Goal: Book appointment/travel/reservation

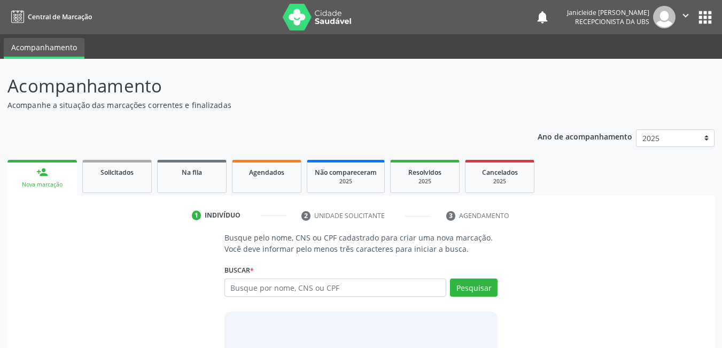
click at [332, 291] on input "text" at bounding box center [335, 287] width 222 height 18
type input "700000134969701"
click at [496, 285] on button "Pesquisar" at bounding box center [474, 287] width 48 height 18
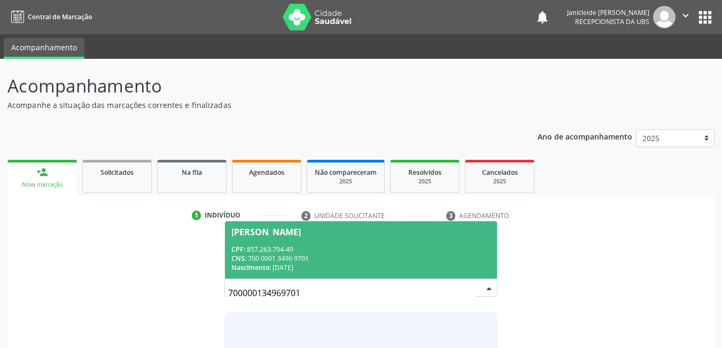
click at [275, 254] on div "CNS: 700 0001 3496 9701" at bounding box center [361, 258] width 260 height 9
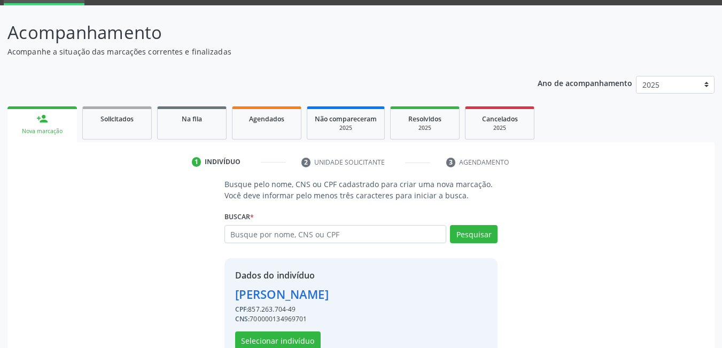
scroll to position [81, 0]
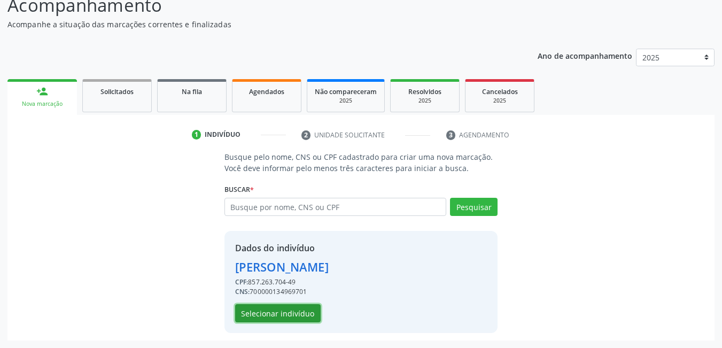
click at [271, 318] on button "Selecionar indivíduo" at bounding box center [277, 313] width 85 height 18
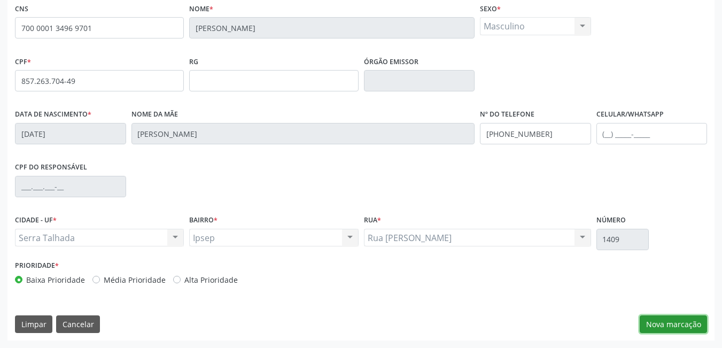
click at [662, 325] on button "Nova marcação" at bounding box center [672, 324] width 67 height 18
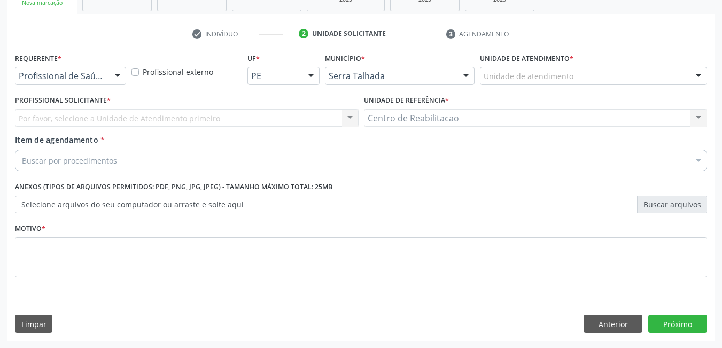
scroll to position [182, 0]
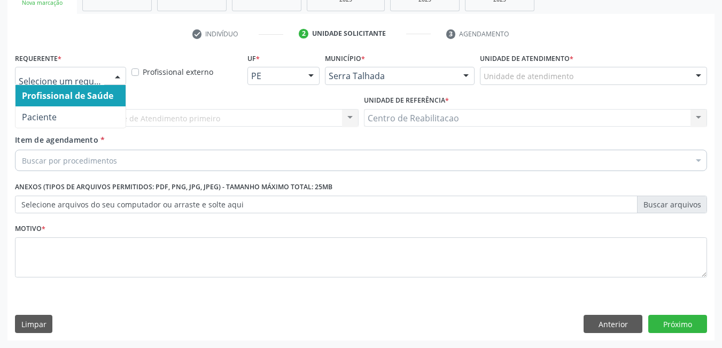
click at [121, 82] on div at bounding box center [117, 76] width 16 height 18
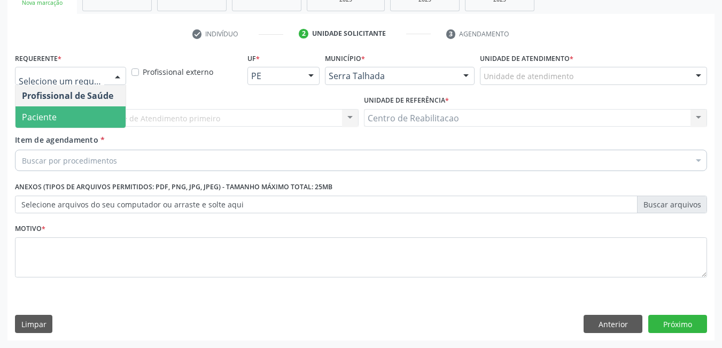
click at [59, 122] on span "Paciente" at bounding box center [70, 116] width 110 height 21
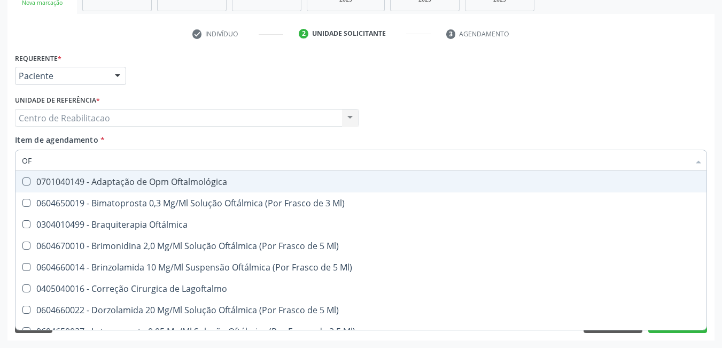
type input "O"
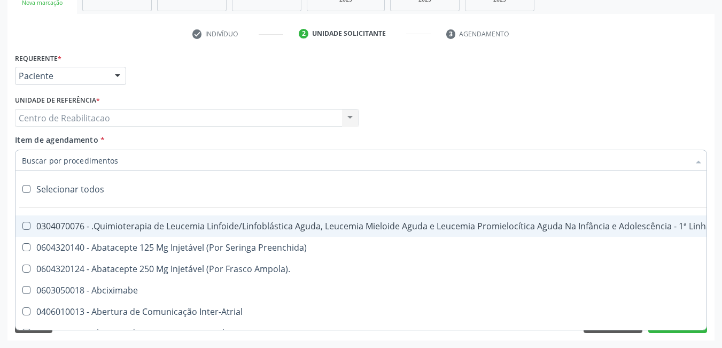
type input "C"
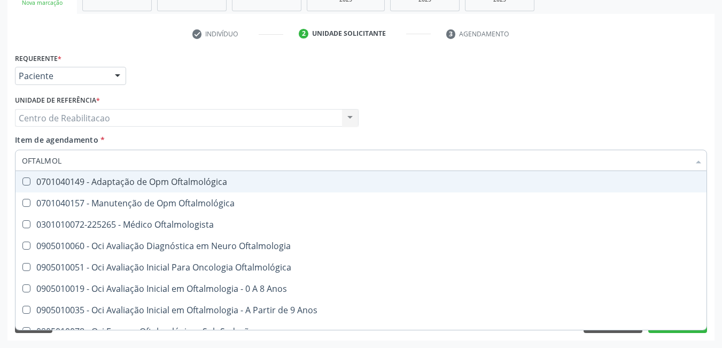
type input "OFTALMOLO"
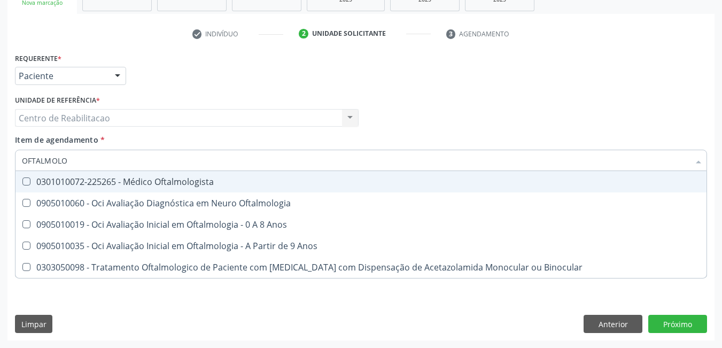
click at [24, 179] on Oftalmologista at bounding box center [26, 181] width 8 height 8
click at [22, 179] on Oftalmologista "checkbox" at bounding box center [18, 181] width 7 height 7
checkbox Oftalmologista "true"
click at [494, 51] on div "Requerente * Paciente Profissional de Saúde Paciente Nenhum resultado encontrad…" at bounding box center [360, 71] width 697 height 42
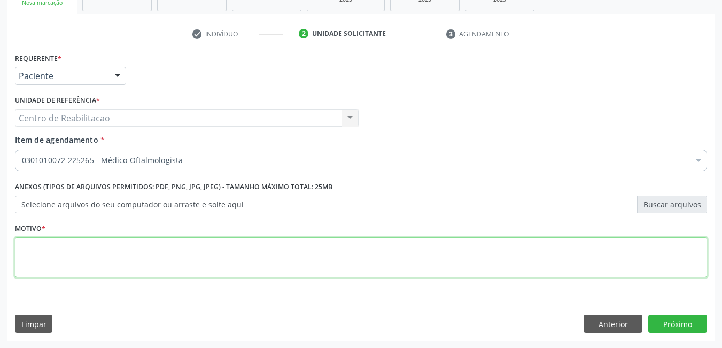
click at [226, 248] on textarea at bounding box center [361, 257] width 692 height 41
type textarea "*"
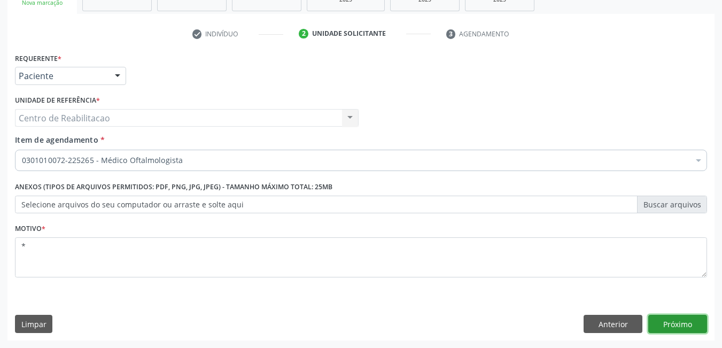
click at [671, 328] on button "Próximo" at bounding box center [677, 324] width 59 height 18
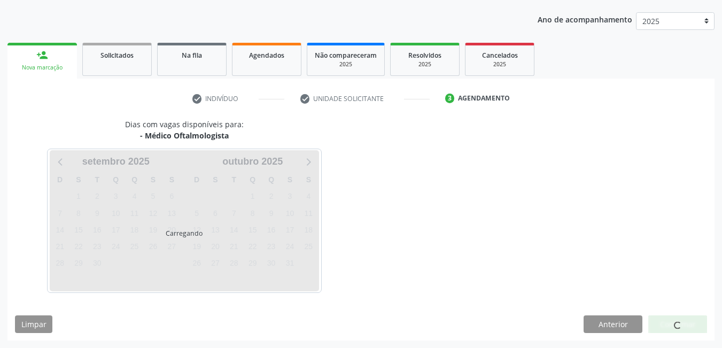
scroll to position [148, 0]
